Goal: Contribute content: Contribute content

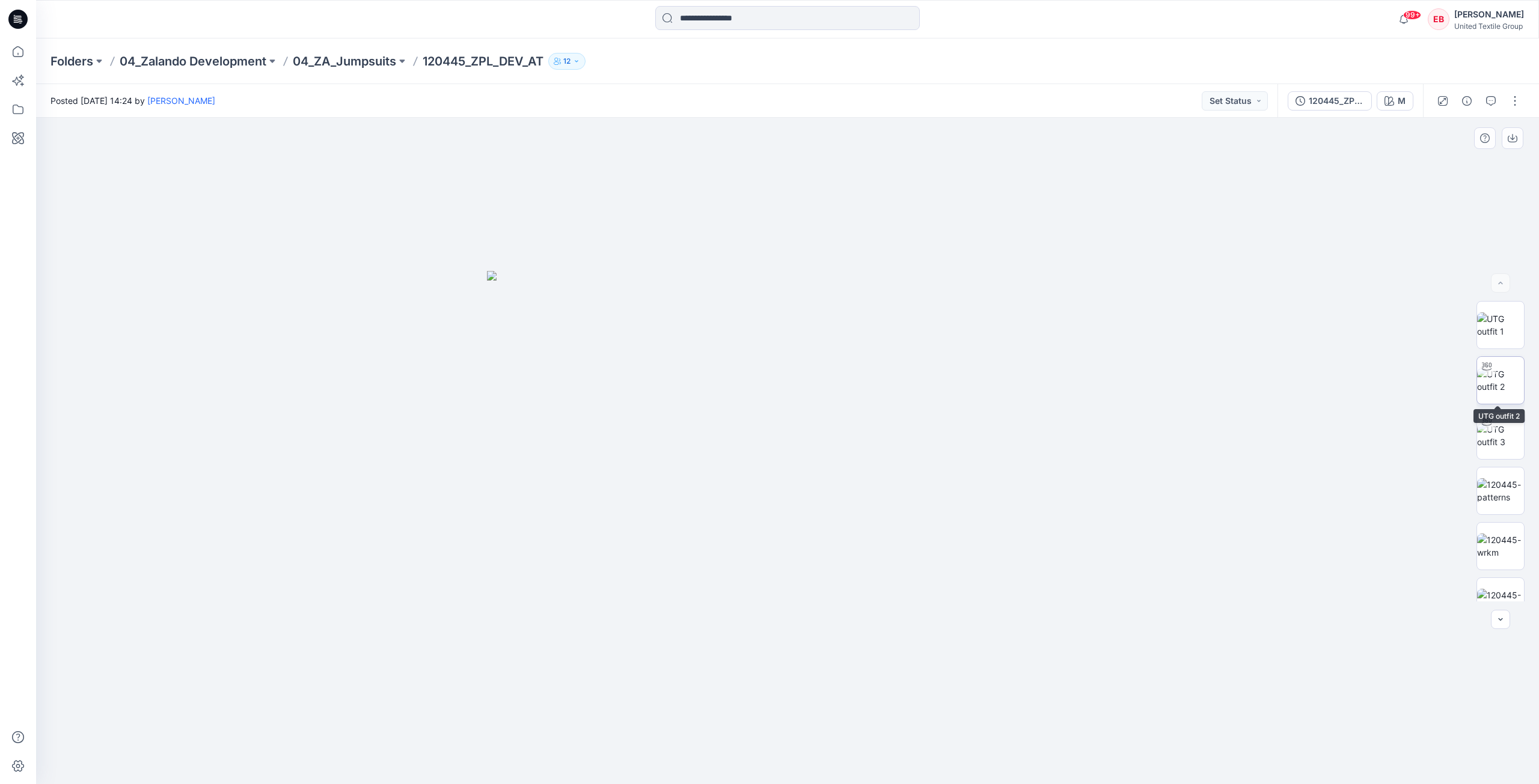
click at [1506, 392] on img at bounding box center [1500, 380] width 47 height 26
drag, startPoint x: 824, startPoint y: 257, endPoint x: 822, endPoint y: 384, distance: 127.0
click at [822, 384] on img at bounding box center [787, 432] width 956 height 704
click at [1492, 448] on img at bounding box center [1500, 436] width 47 height 26
click at [1495, 350] on div at bounding box center [1500, 451] width 48 height 300
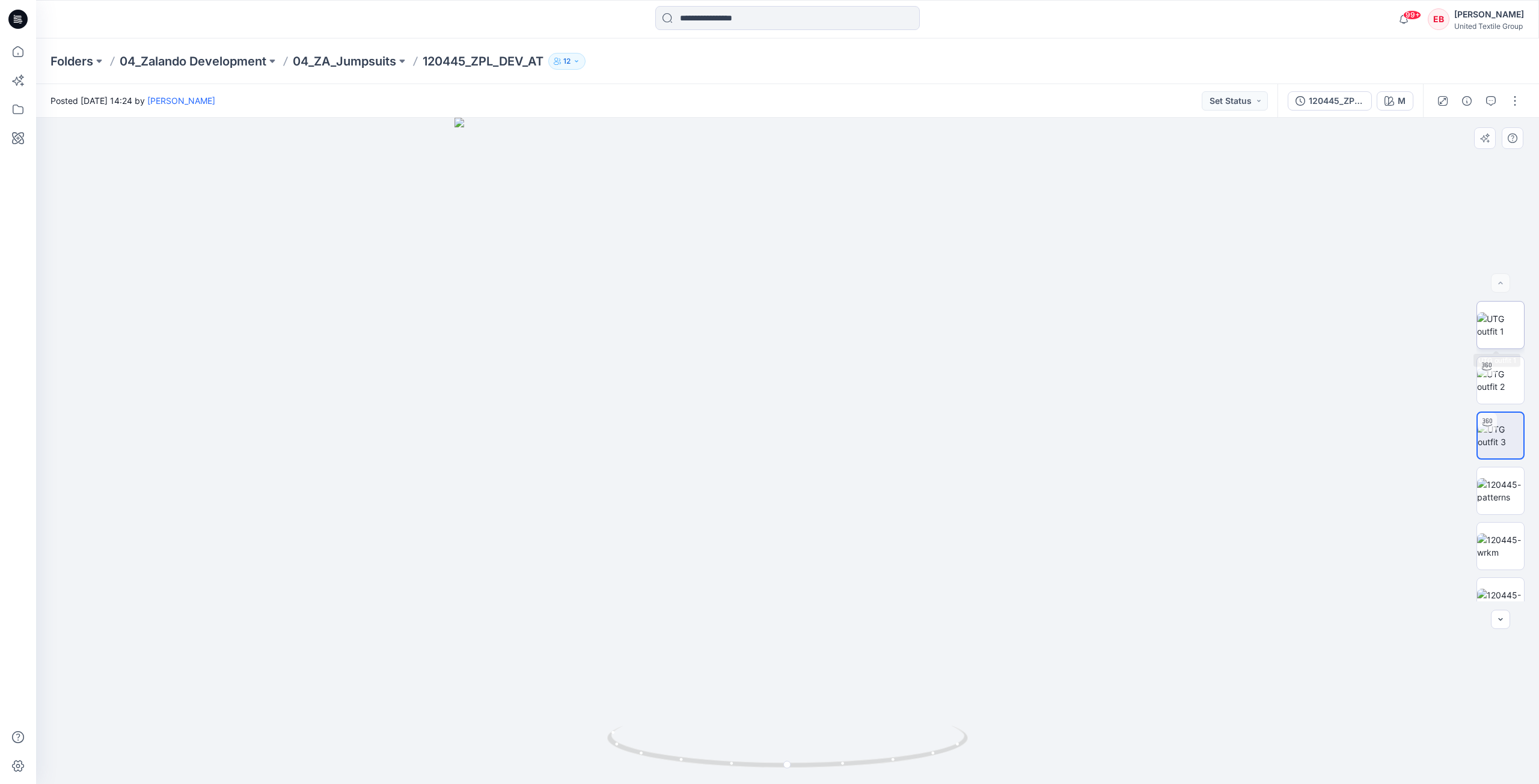
click at [1496, 336] on img at bounding box center [1500, 325] width 47 height 26
click at [1508, 583] on img at bounding box center [1500, 577] width 47 height 26
click at [1505, 388] on img at bounding box center [1500, 380] width 47 height 26
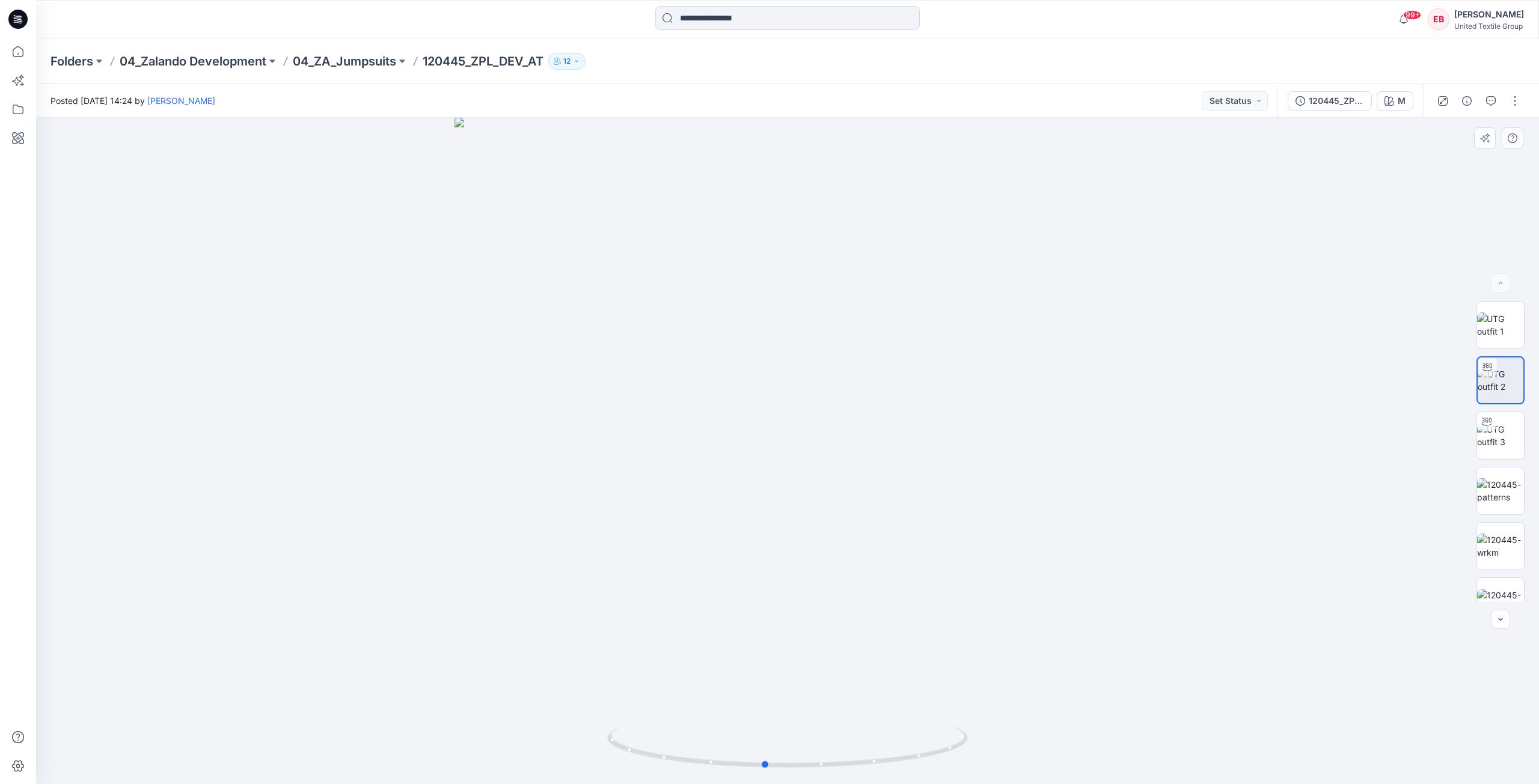
drag, startPoint x: 929, startPoint y: 728, endPoint x: 1308, endPoint y: 656, distance: 385.8
click at [924, 728] on icon at bounding box center [789, 748] width 364 height 45
click at [1492, 426] on div at bounding box center [1486, 422] width 19 height 19
click at [1331, 107] on div "120445_ZPL_DEV_AT" at bounding box center [1336, 101] width 55 height 13
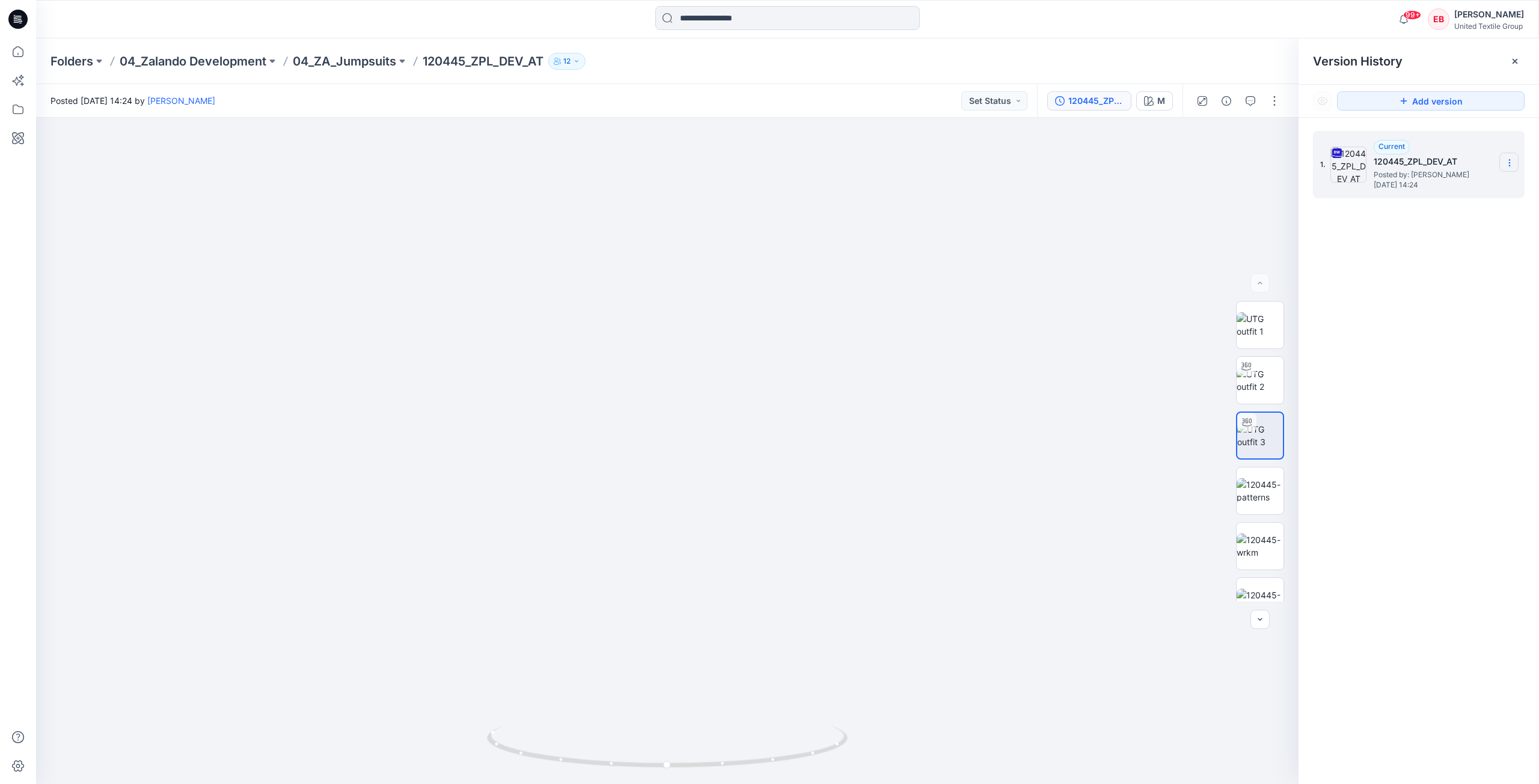
click at [1506, 168] on section at bounding box center [1509, 162] width 19 height 19
click at [1472, 189] on span "Download Source BW File" at bounding box center [1448, 186] width 101 height 15
click at [1268, 326] on img at bounding box center [1260, 325] width 47 height 26
click at [1266, 143] on button "button" at bounding box center [1272, 139] width 22 height 22
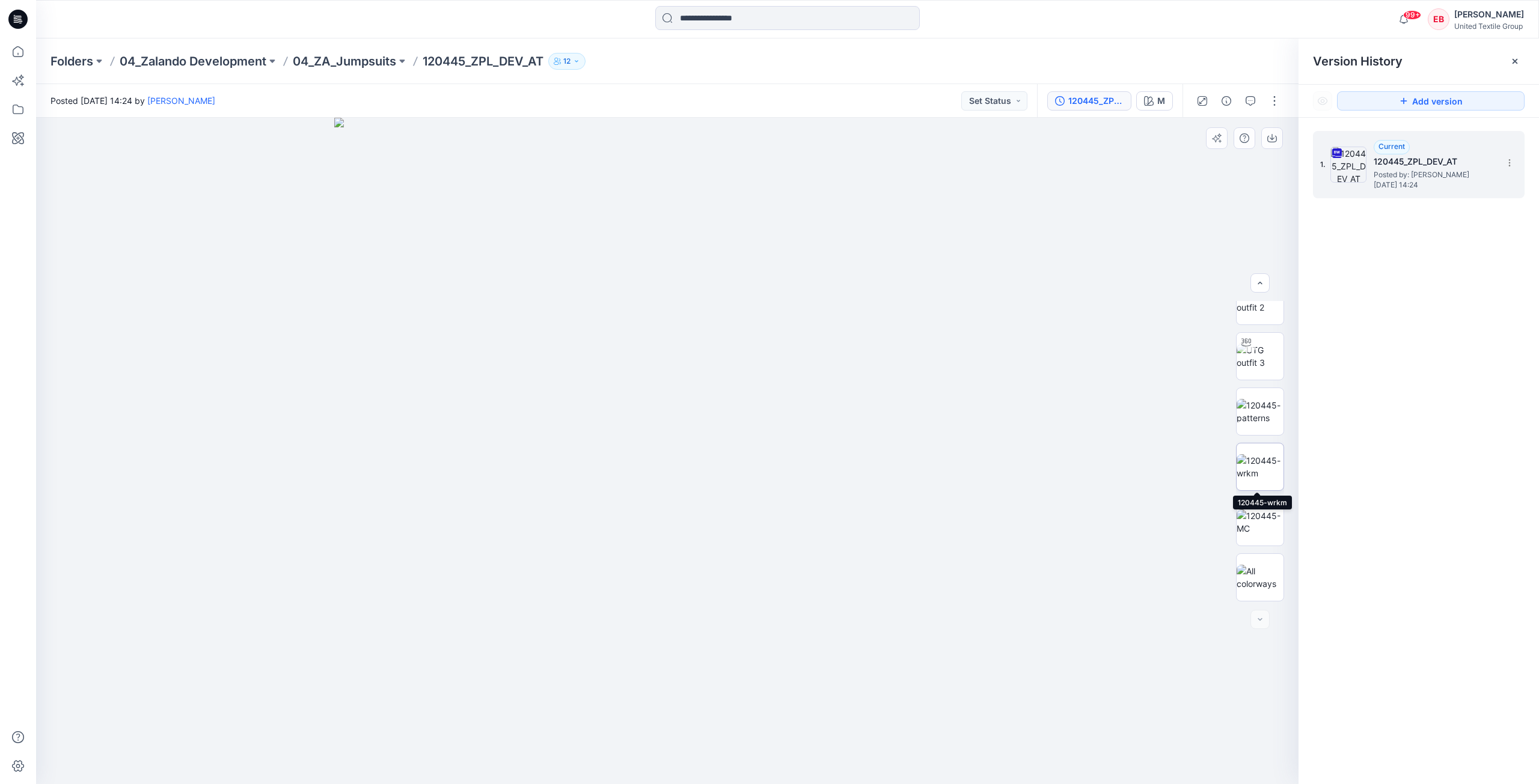
click at [1260, 462] on img at bounding box center [1260, 467] width 47 height 26
click at [1280, 140] on button "button" at bounding box center [1272, 139] width 22 height 22
drag, startPoint x: 1266, startPoint y: 519, endPoint x: 1272, endPoint y: 463, distance: 56.3
click at [1266, 519] on img at bounding box center [1260, 522] width 47 height 26
click at [1274, 144] on button "button" at bounding box center [1272, 139] width 22 height 22
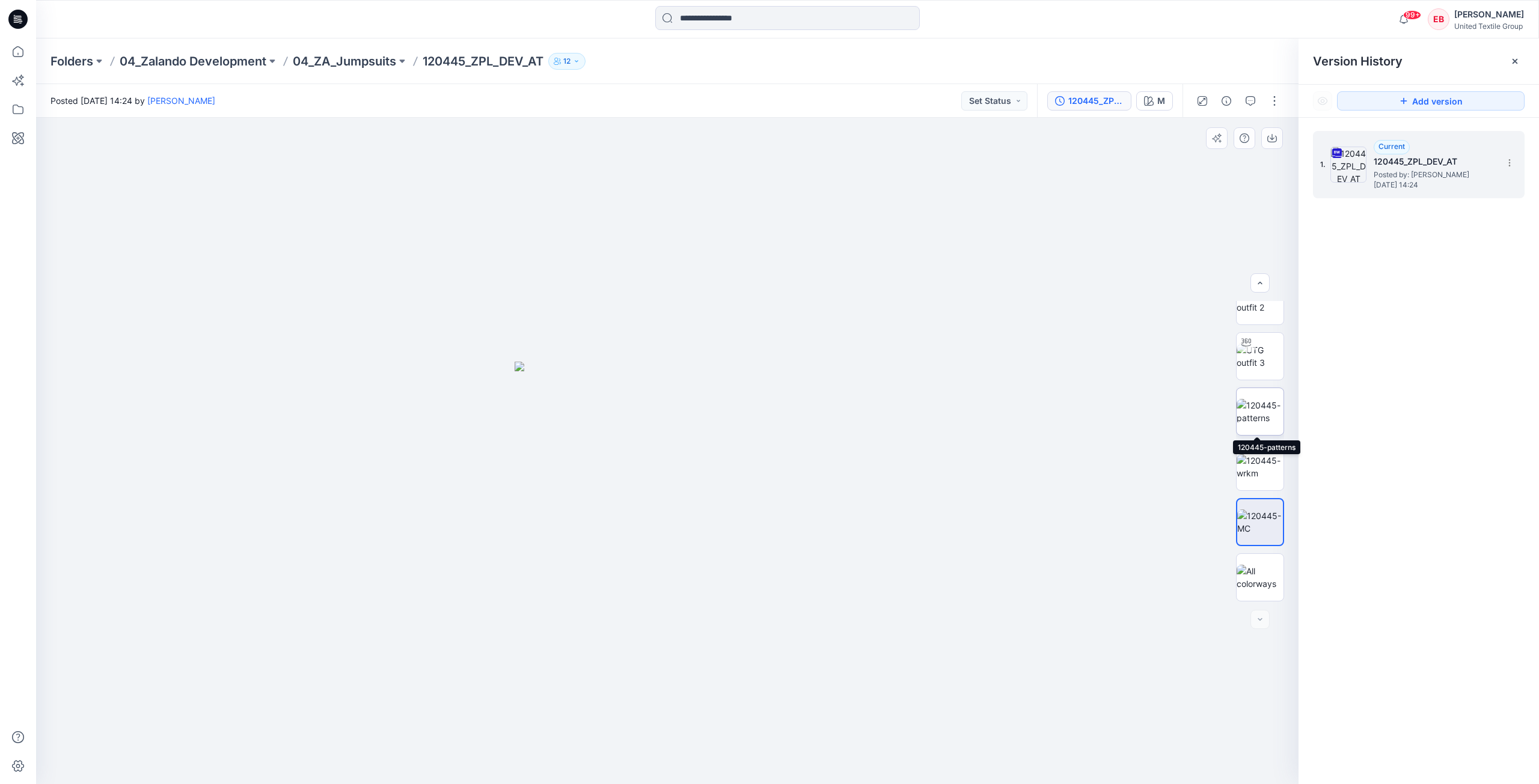
drag, startPoint x: 1260, startPoint y: 430, endPoint x: 1263, endPoint y: 421, distance: 9.5
click at [1260, 424] on img at bounding box center [1260, 412] width 47 height 26
click at [1275, 136] on icon "button" at bounding box center [1272, 138] width 9 height 9
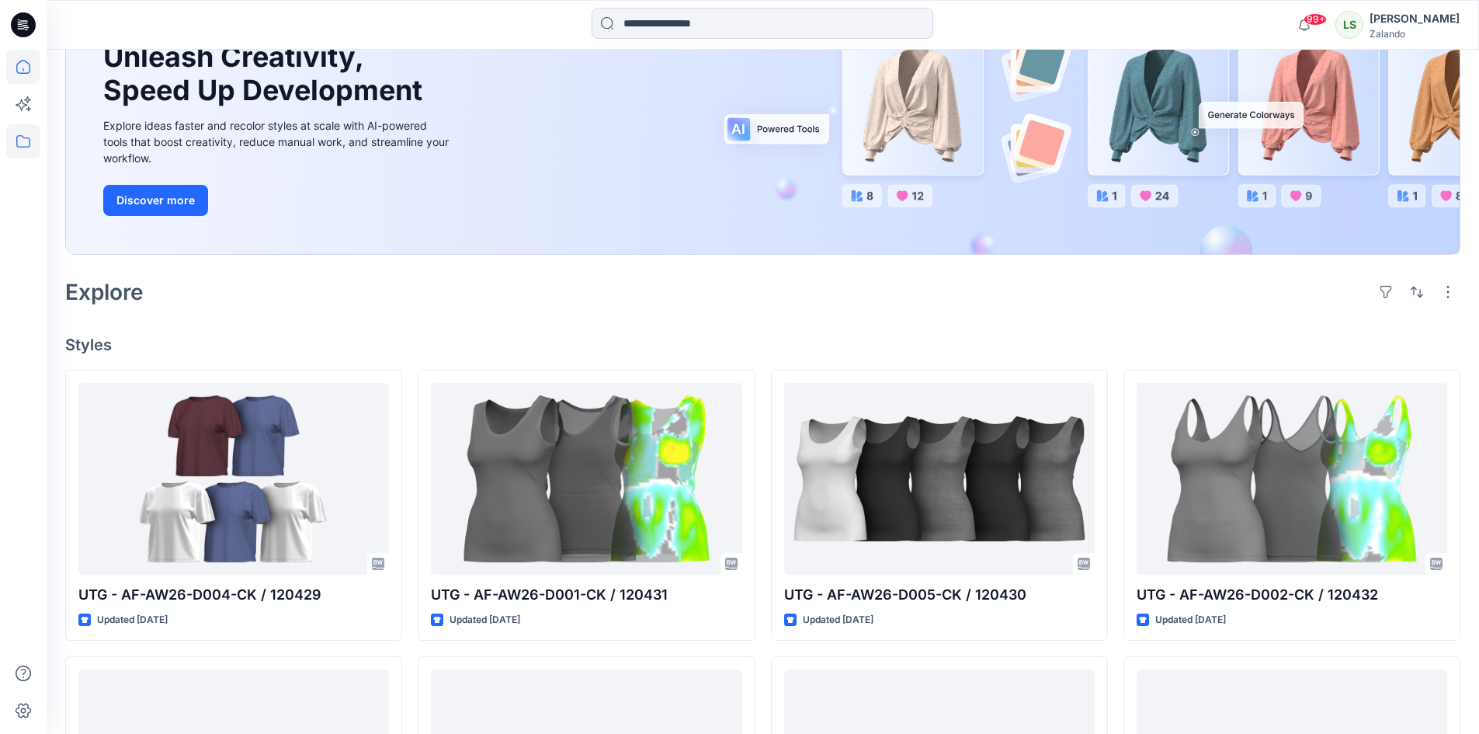
scroll to position [78, 0]
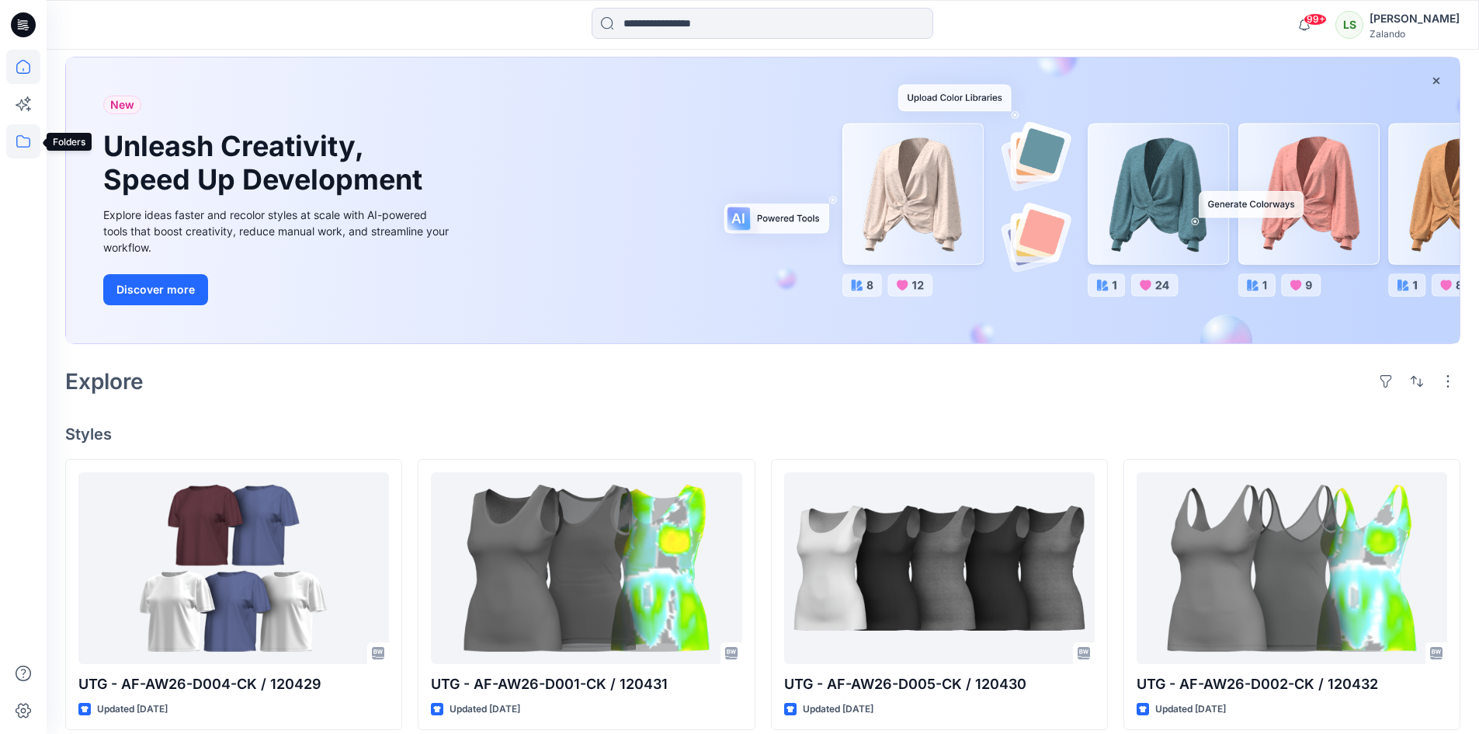
click at [26, 134] on icon at bounding box center [23, 141] width 34 height 34
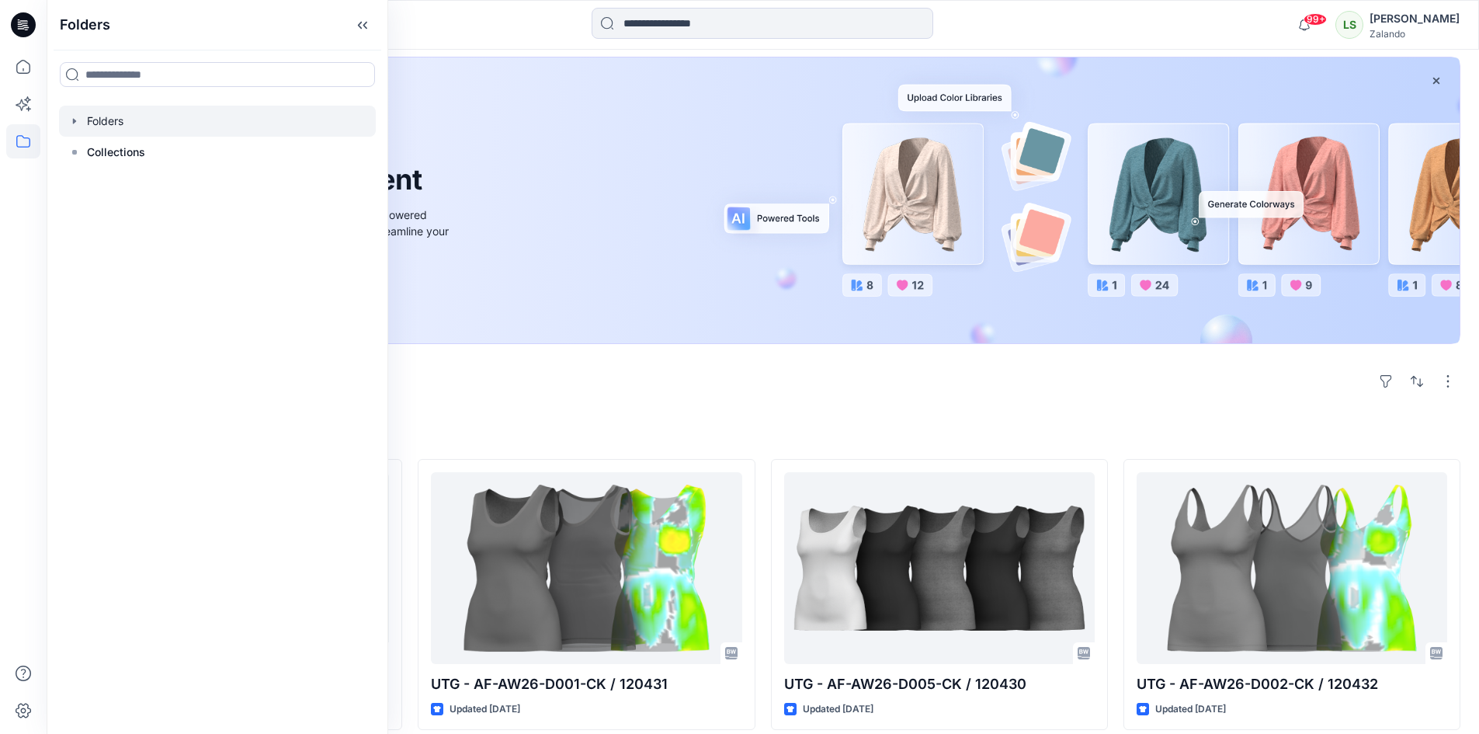
click at [108, 127] on div at bounding box center [217, 121] width 317 height 31
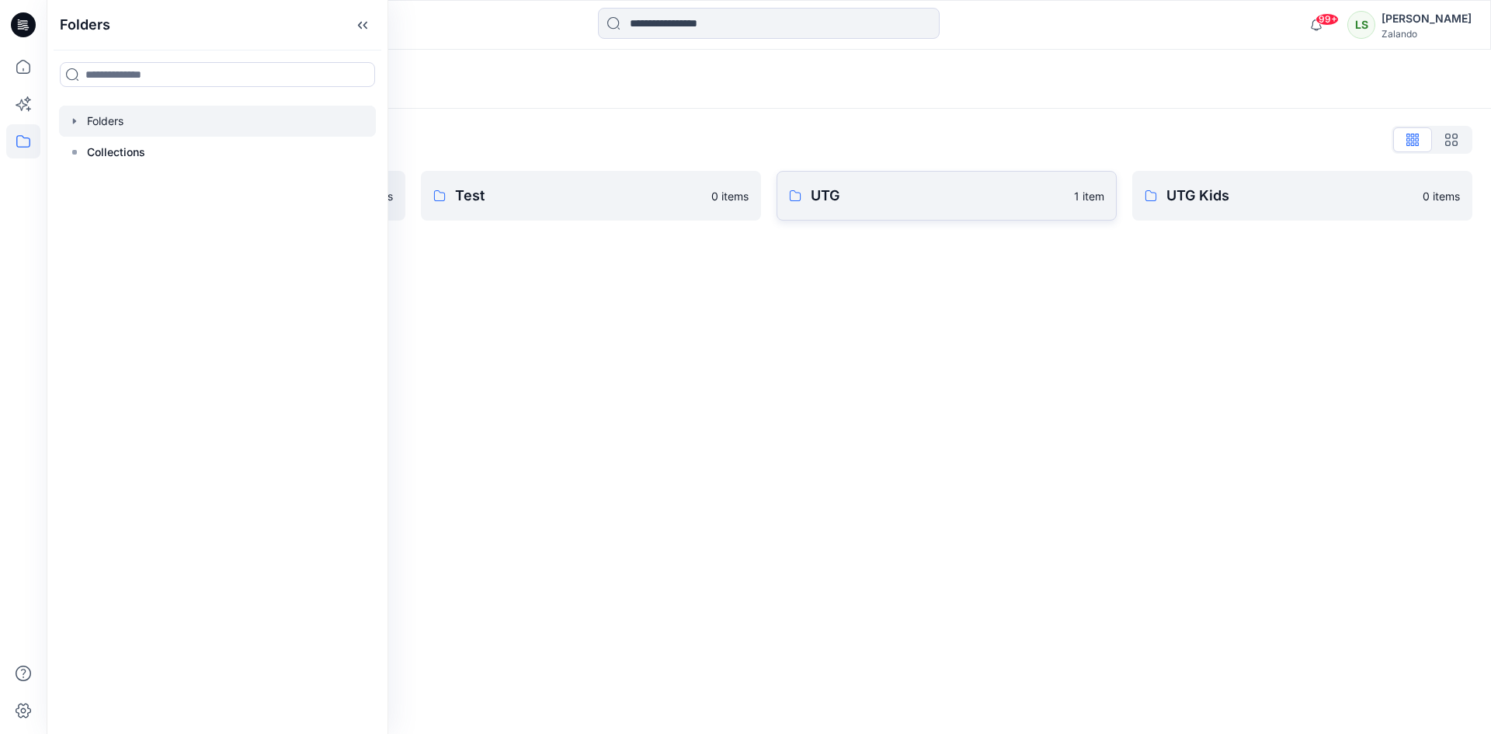
click at [833, 212] on link "UTG 1 item" at bounding box center [947, 196] width 340 height 50
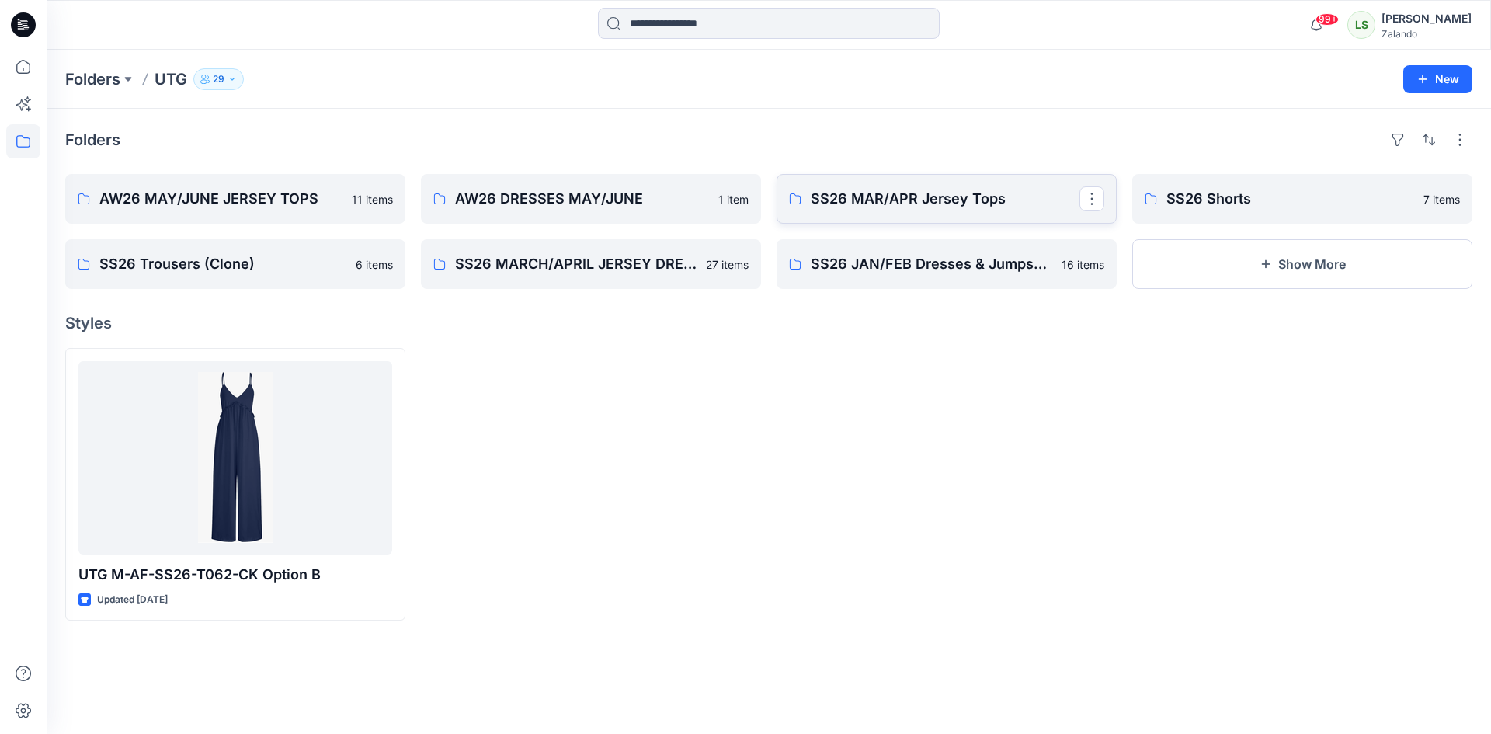
click at [897, 208] on p "SS26 MAR/APR Jersey Tops" at bounding box center [945, 199] width 269 height 22
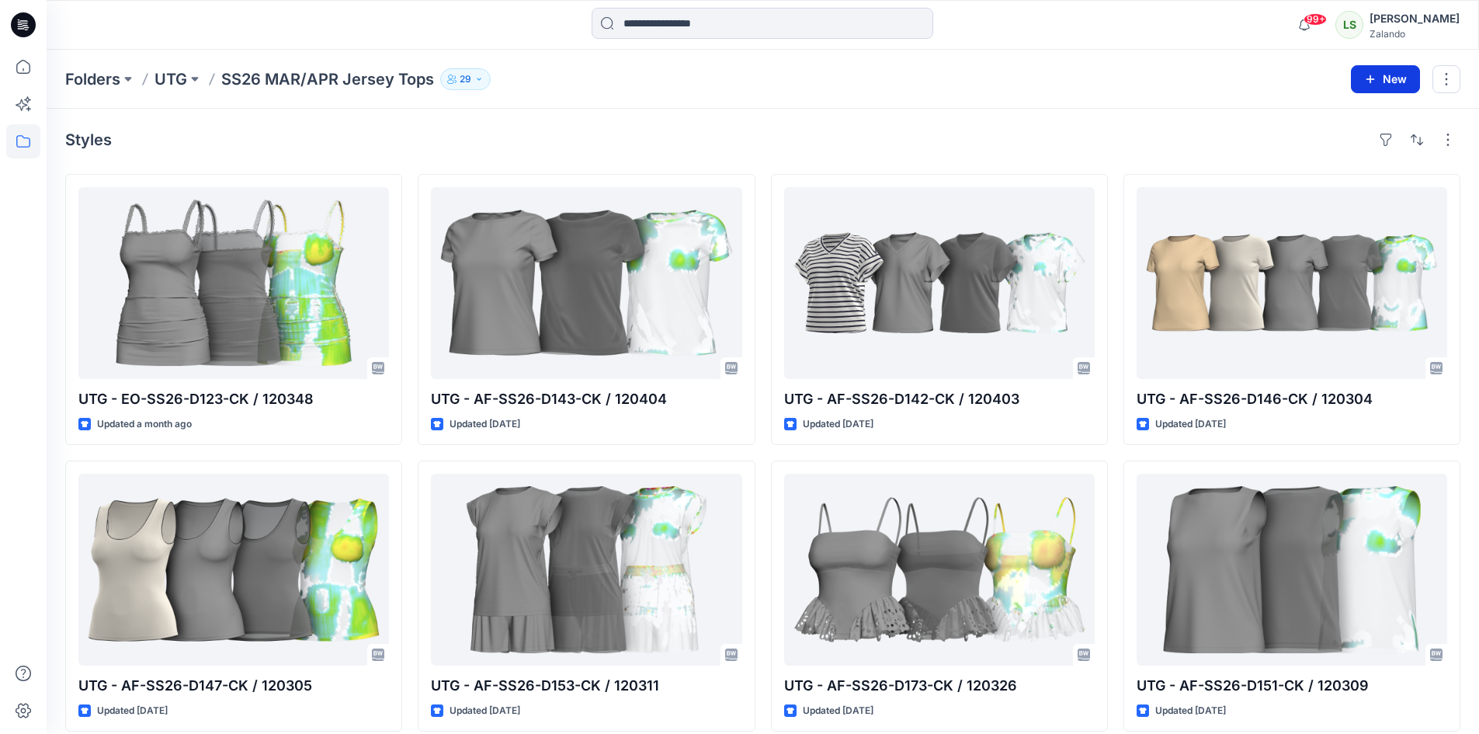
click at [1392, 83] on button "New" at bounding box center [1385, 79] width 69 height 28
click at [1329, 116] on p "New Style" at bounding box center [1338, 118] width 52 height 19
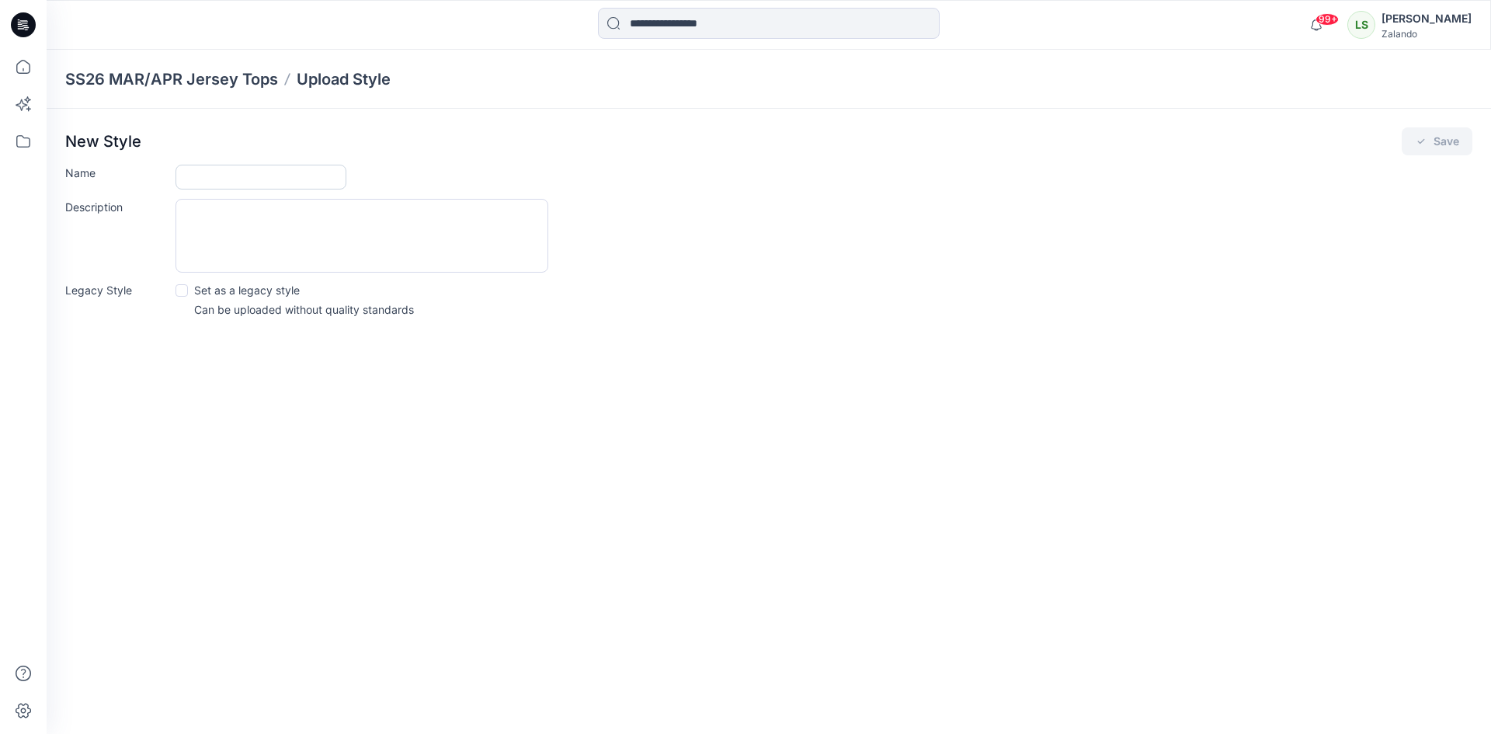
click at [235, 180] on input "Name" at bounding box center [261, 177] width 171 height 25
type input "**********"
click at [1423, 141] on icon "submit" at bounding box center [1421, 141] width 7 height 5
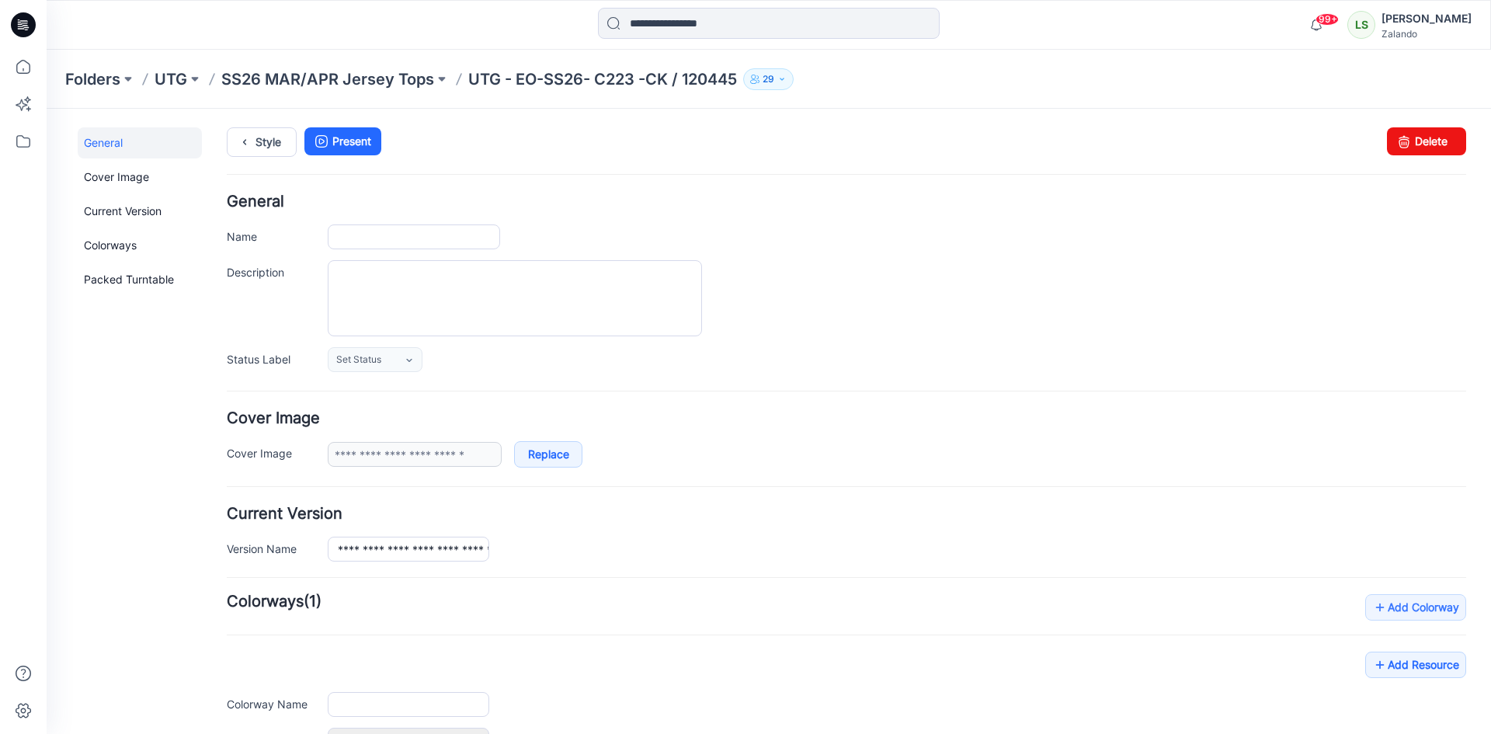
type input "**********"
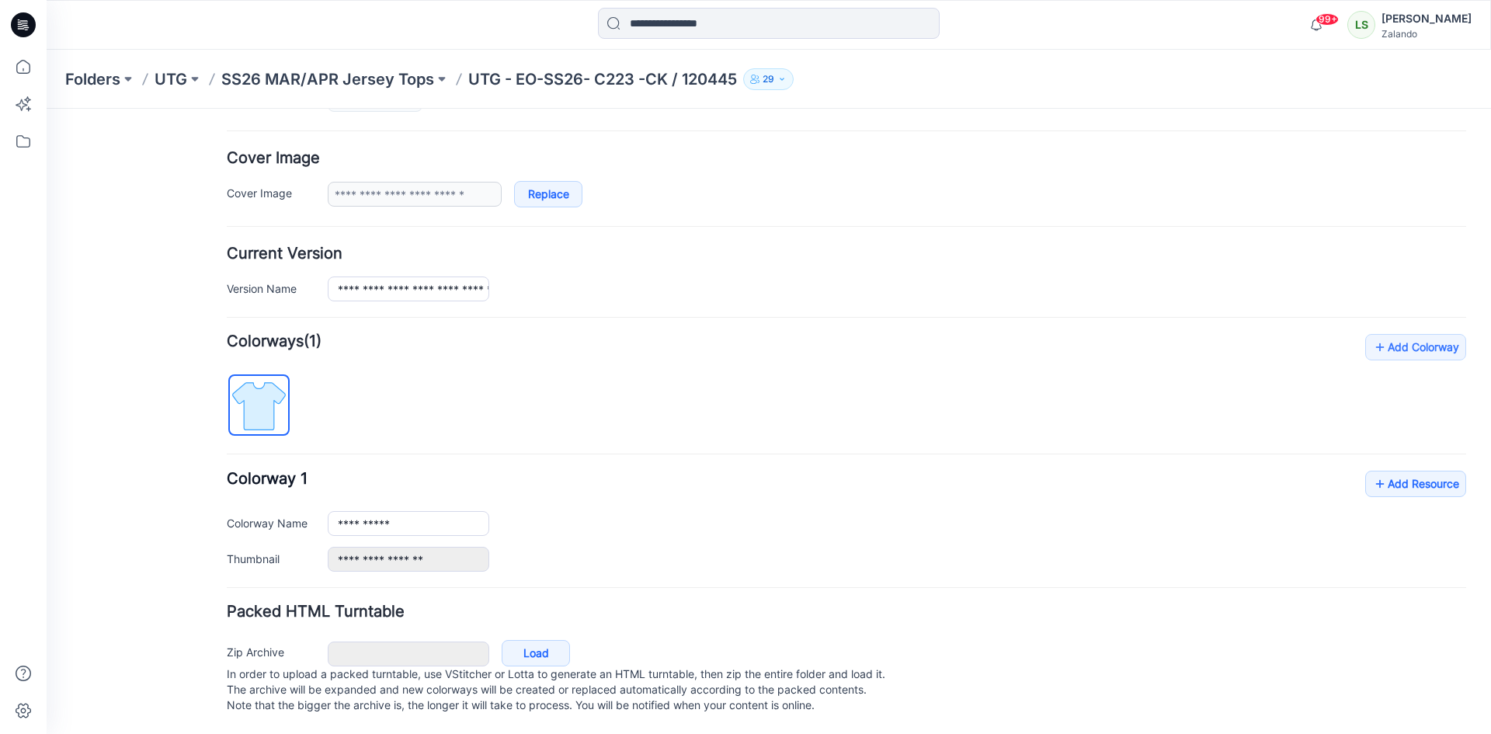
scroll to position [276, 0]
click at [1372, 471] on icon at bounding box center [1380, 483] width 16 height 25
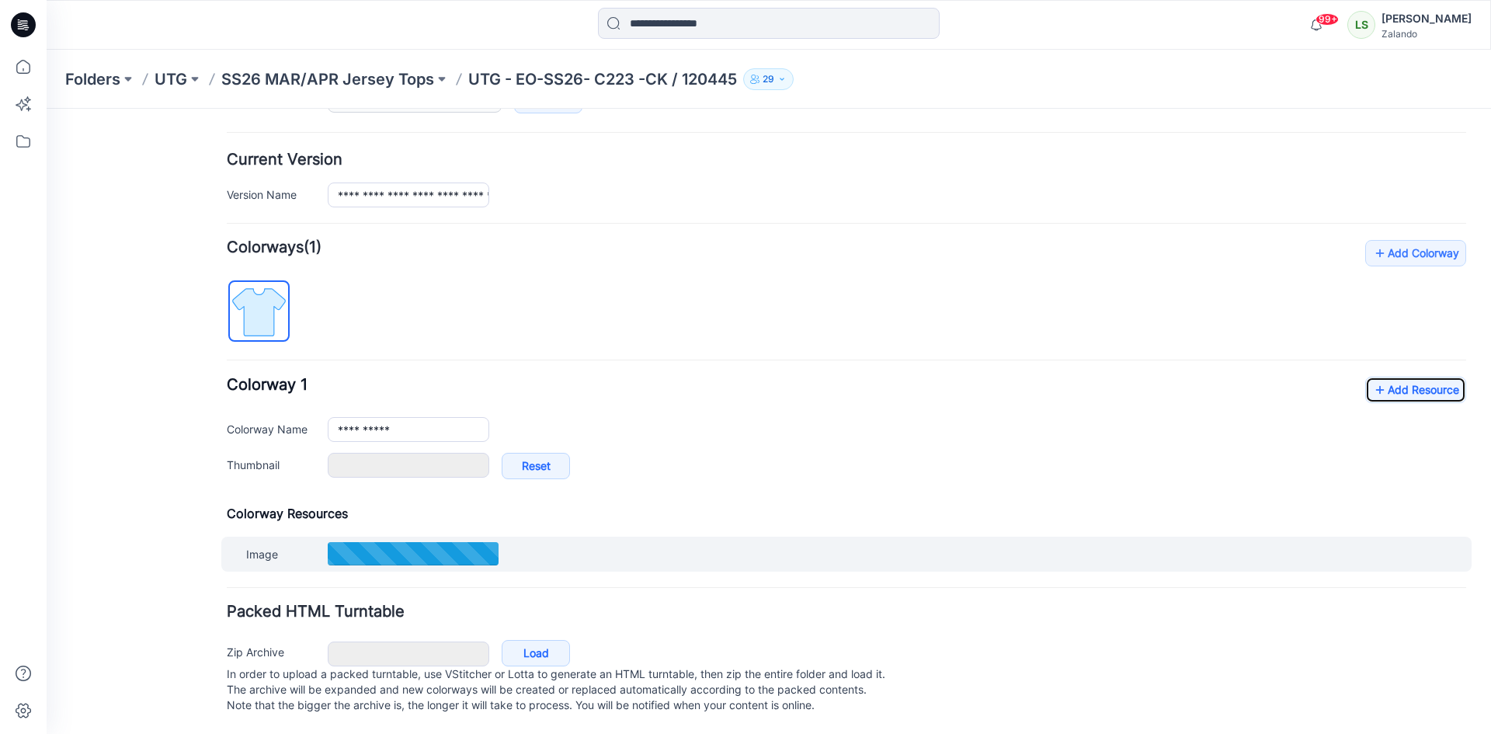
scroll to position [370, 0]
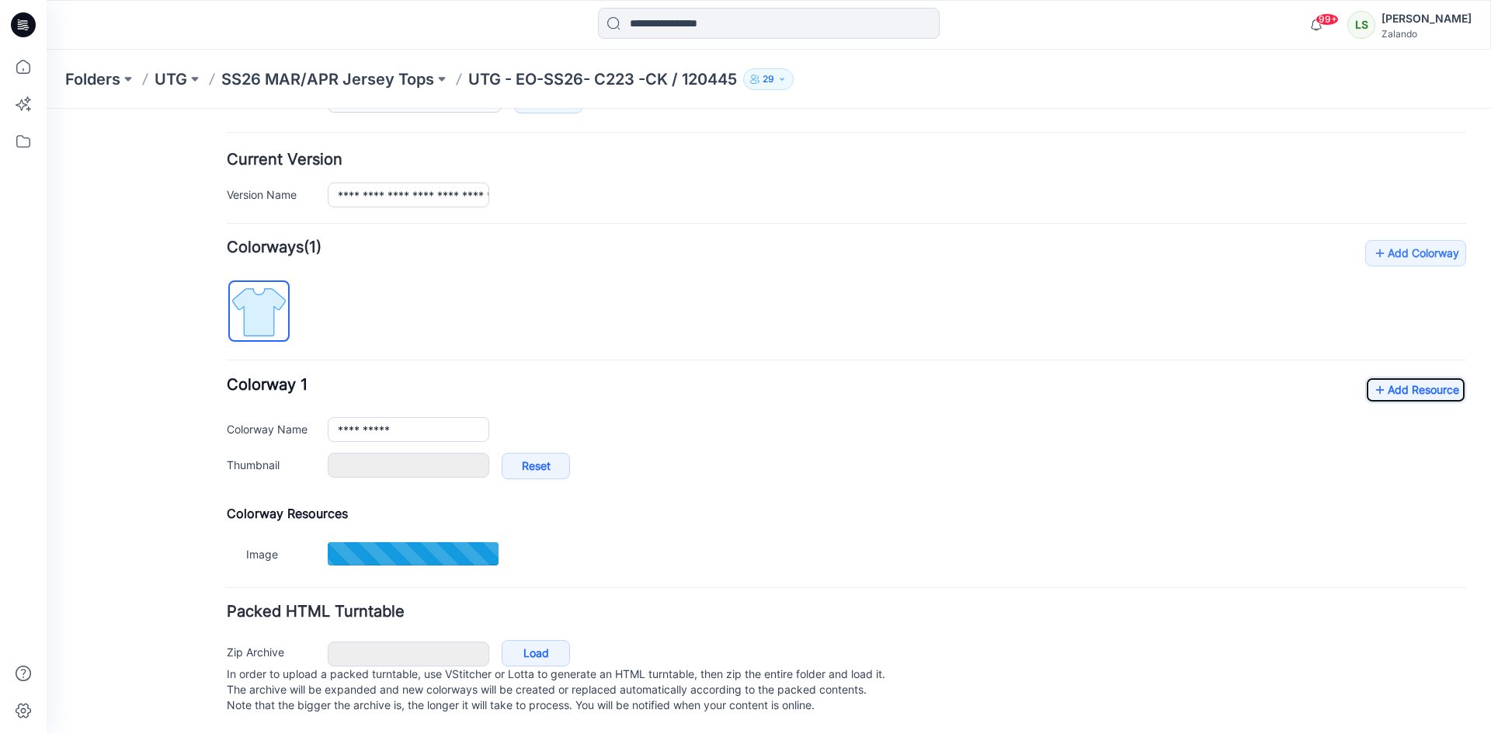
type input "**********"
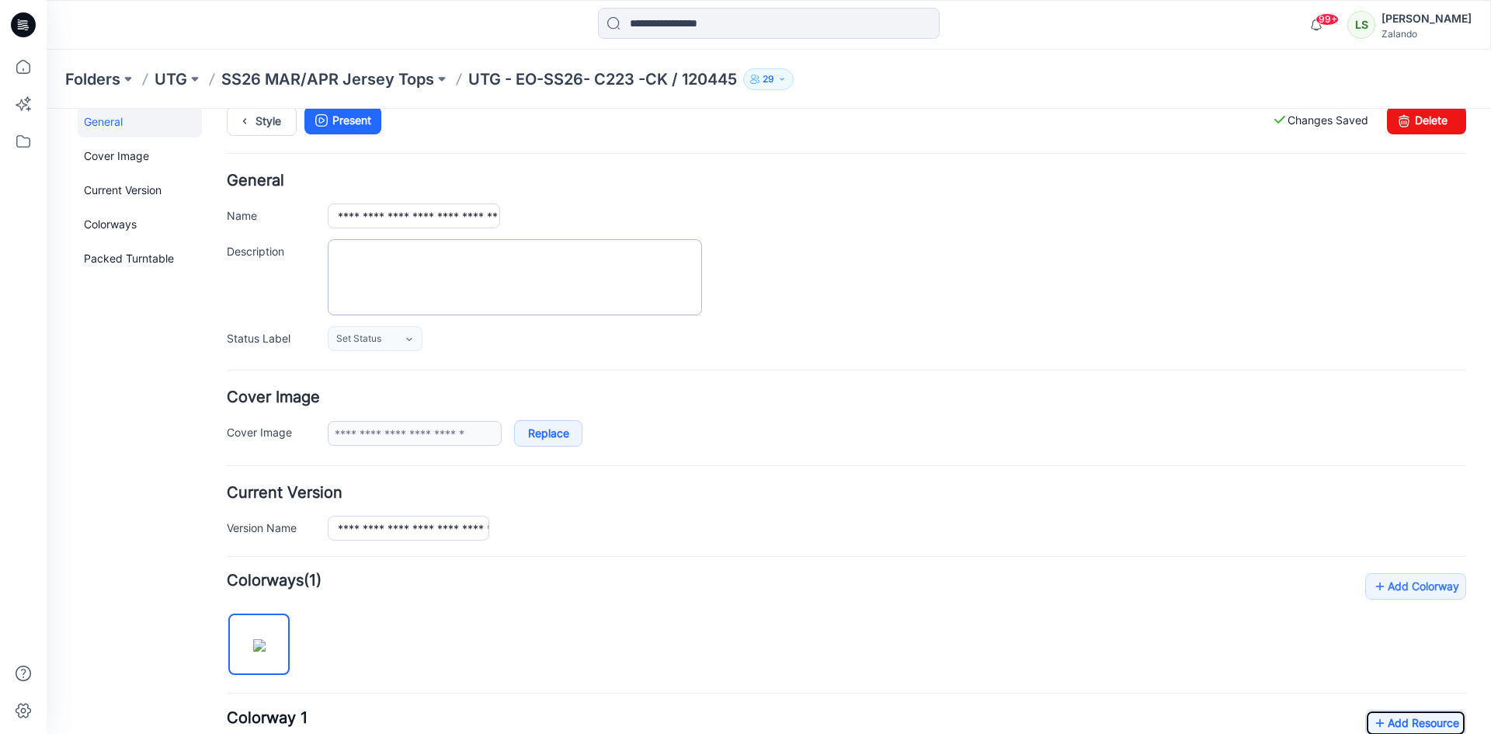
scroll to position [0, 0]
